Goal: Information Seeking & Learning: Learn about a topic

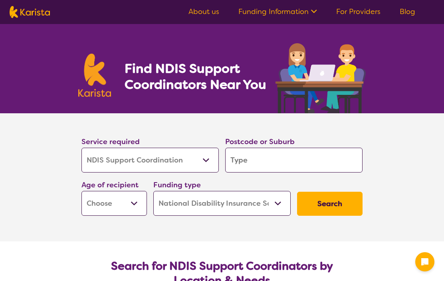
select select "NDIS Support Coordination"
select select "NDIS"
select select "NDIS Support Coordination"
select select "NDIS"
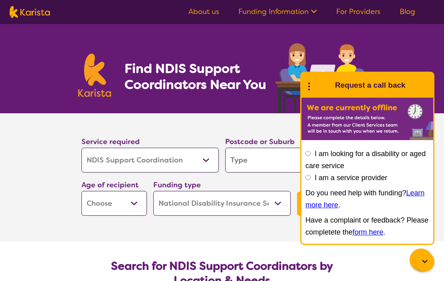
click at [212, 159] on select "Allied Health Assistant Assessment ([MEDICAL_DATA] or [MEDICAL_DATA]) Behaviour…" at bounding box center [150, 159] width 137 height 25
click at [427, 47] on div "Find NDIS Support Coordinators Near You" at bounding box center [222, 68] width 444 height 89
click at [251, 159] on input "search" at bounding box center [293, 159] width 137 height 25
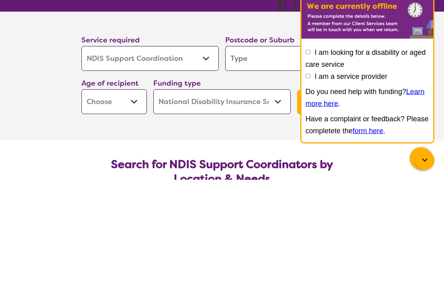
type input "P"
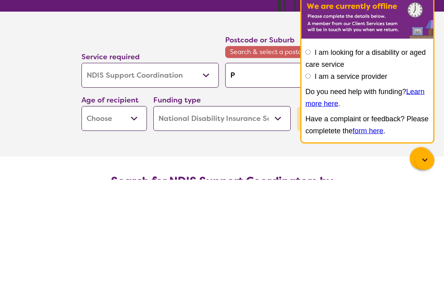
type input "Pi"
type input "Pim"
type input "Pimp"
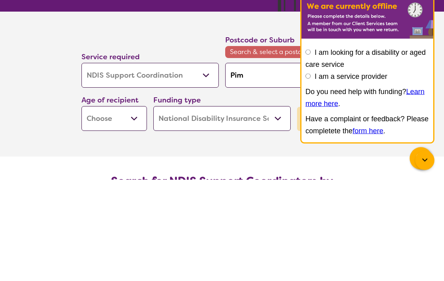
type input "Pimp"
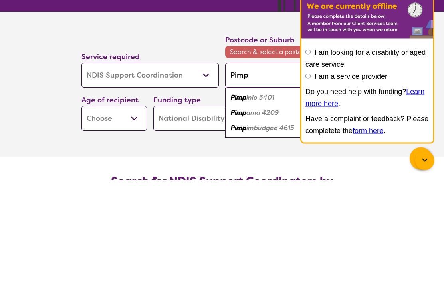
click at [266, 210] on em "ama 4209" at bounding box center [263, 214] width 32 height 8
type input "4209"
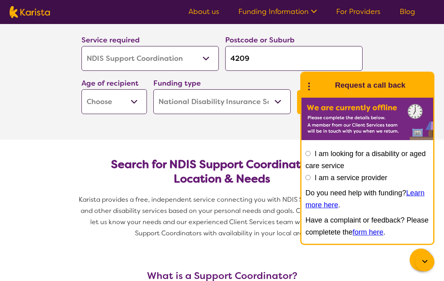
click at [271, 59] on input "4209" at bounding box center [293, 58] width 137 height 25
type input "4209"
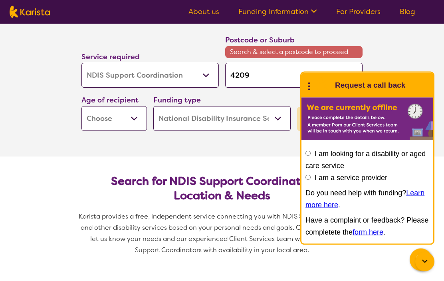
type input "4209 p"
type input "4209 pi"
type input "4209 pim"
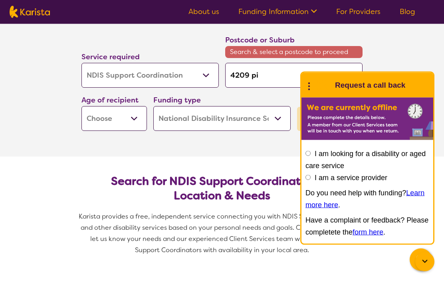
type input "4209 pim"
type input "4209 pimp"
type input "4209 pimpa"
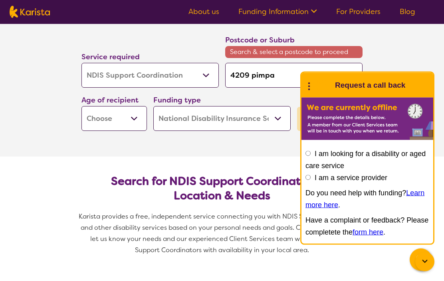
type input "4209 pimpam"
type input "4209 pimpama"
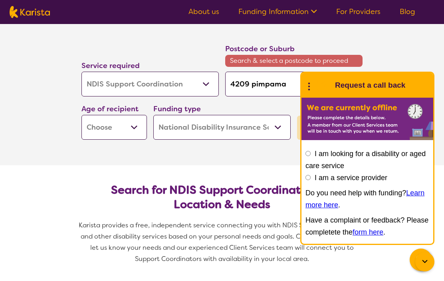
type input "4209 pimpama"
click at [416, 85] on section "Service required Allied Health Assistant Assessment ([MEDICAL_DATA] or [MEDICAL…" at bounding box center [222, 92] width 444 height 145
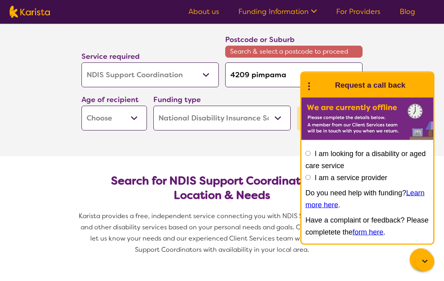
scroll to position [102, 0]
click at [141, 121] on select "Early Childhood - 0 to 9 Child - 10 to 11 Adolescent - 12 to 17 Adult - 18 to 6…" at bounding box center [115, 118] width 66 height 25
select select "AD"
click at [281, 119] on select "Home Care Package (HCP) National Disability Insurance Scheme (NDIS) I don't know" at bounding box center [221, 118] width 137 height 25
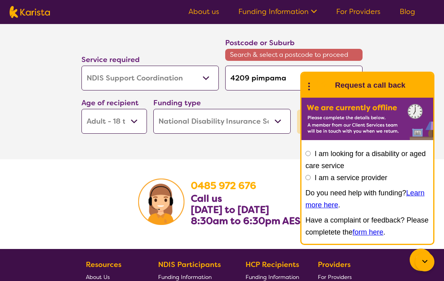
scroll to position [1511, 0]
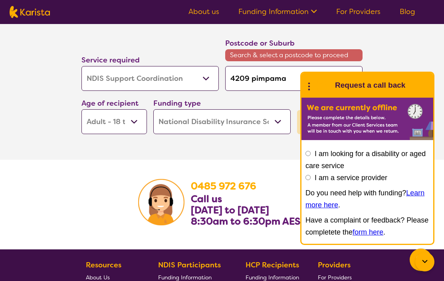
click at [258, 207] on b "[DATE] to [DATE]" at bounding box center [230, 209] width 78 height 13
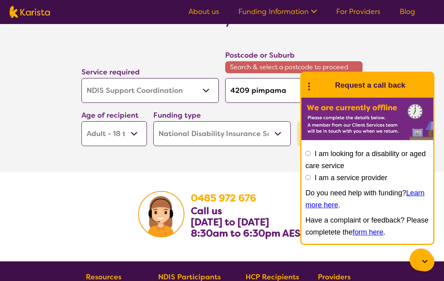
scroll to position [1498, 0]
click at [282, 66] on span "Search & select a postcode to proceed" at bounding box center [293, 68] width 137 height 12
click at [265, 68] on span "Search & select a postcode to proceed" at bounding box center [293, 68] width 137 height 12
click at [430, 258] on div at bounding box center [425, 261] width 19 height 19
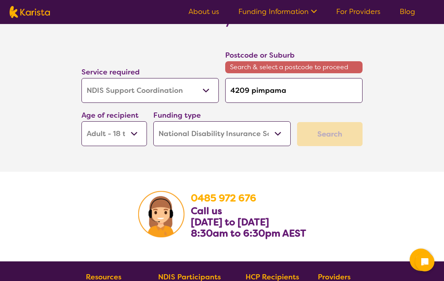
click at [338, 134] on div "Search" at bounding box center [330, 134] width 66 height 24
click at [335, 135] on div "Search" at bounding box center [330, 134] width 66 height 24
click at [314, 90] on input "4209 pimpama" at bounding box center [293, 90] width 137 height 25
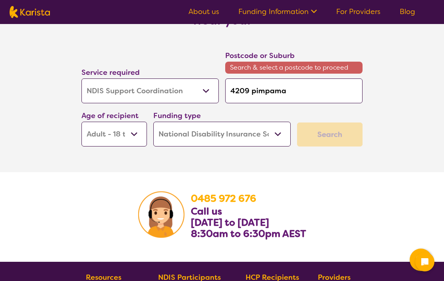
type input "4209 pimpam"
type input "4209 pimpa"
type input "4209 pimp"
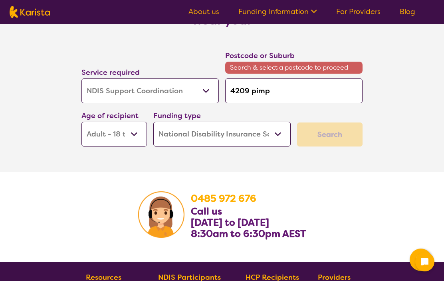
type input "4209 pim"
type input "4209 pi"
type input "4209 p"
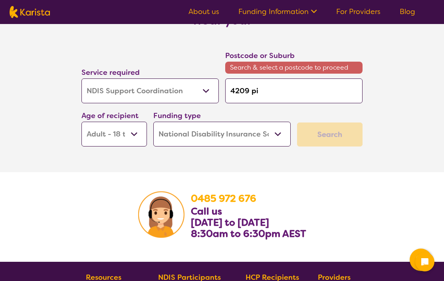
type input "4209 p"
type input "4209"
click at [313, 66] on span "Search & select a postcode to proceed" at bounding box center [293, 68] width 137 height 12
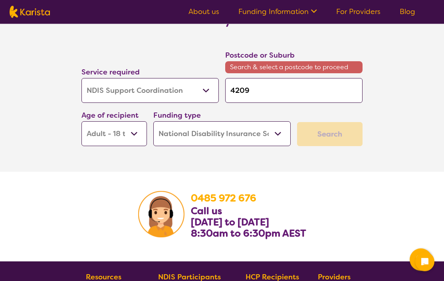
click at [346, 133] on div "Search" at bounding box center [330, 134] width 66 height 24
click at [286, 90] on input "4209" at bounding box center [293, 90] width 137 height 25
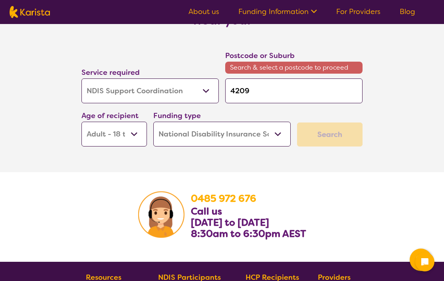
type input "4209"
type input "420"
type input "42"
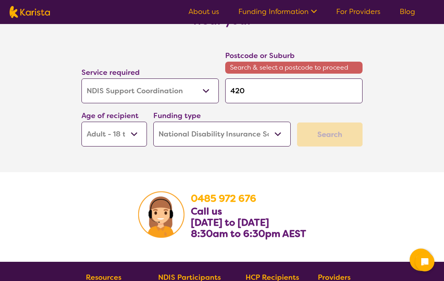
type input "42"
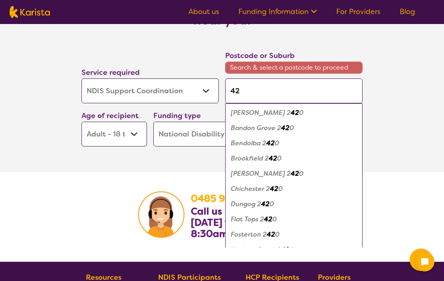
type input "4"
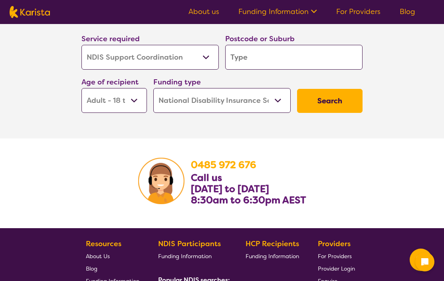
click at [251, 49] on input "search" at bounding box center [293, 57] width 137 height 25
type input "P"
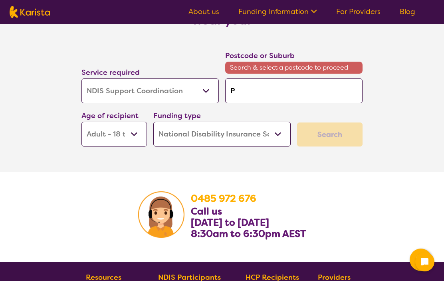
type input "Pi"
type input "Pim"
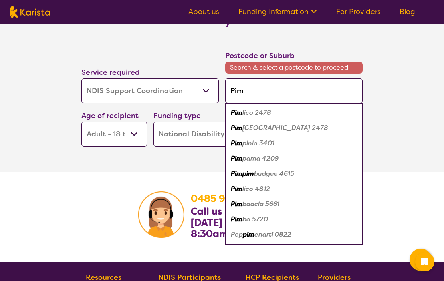
type input "Pimp"
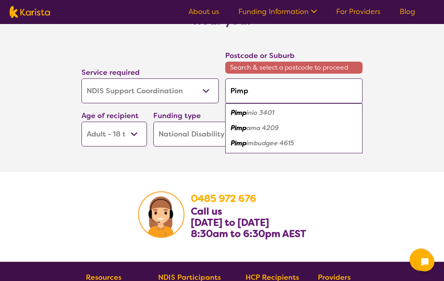
type input "Pimpa"
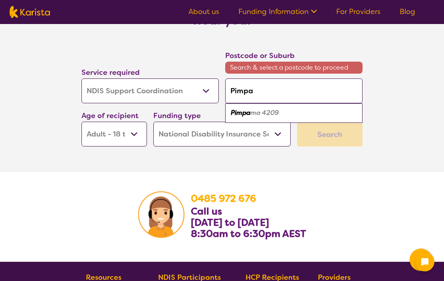
type input "Pimpa"
click at [268, 111] on em "ma 4209" at bounding box center [265, 112] width 28 height 8
type input "4209"
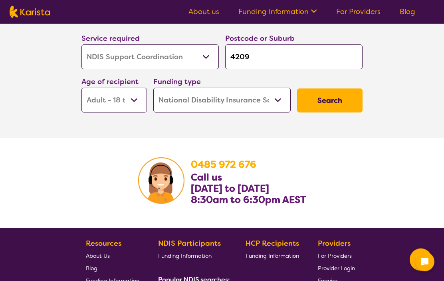
click at [334, 97] on button "Search" at bounding box center [330, 101] width 66 height 24
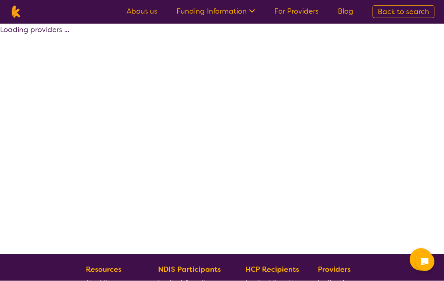
scroll to position [0, 0]
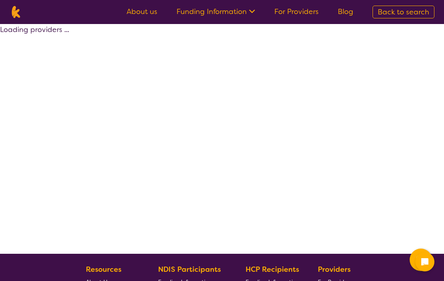
select select "by_score"
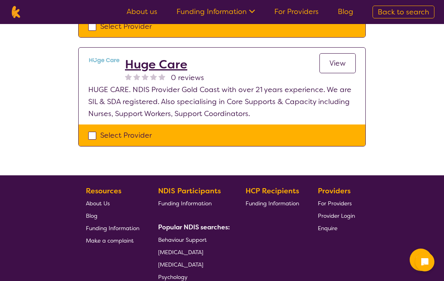
scroll to position [321, 0]
